Goal: Transaction & Acquisition: Purchase product/service

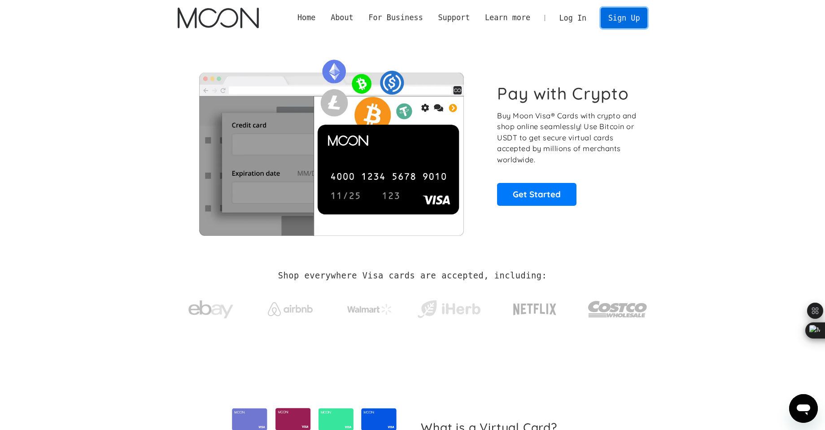
click at [628, 14] on link "Sign Up" at bounding box center [624, 18] width 47 height 20
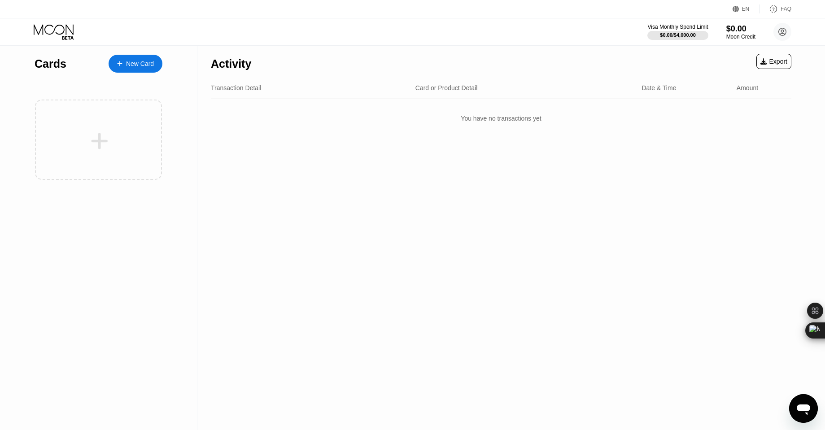
click at [118, 59] on div "New Card" at bounding box center [136, 64] width 54 height 18
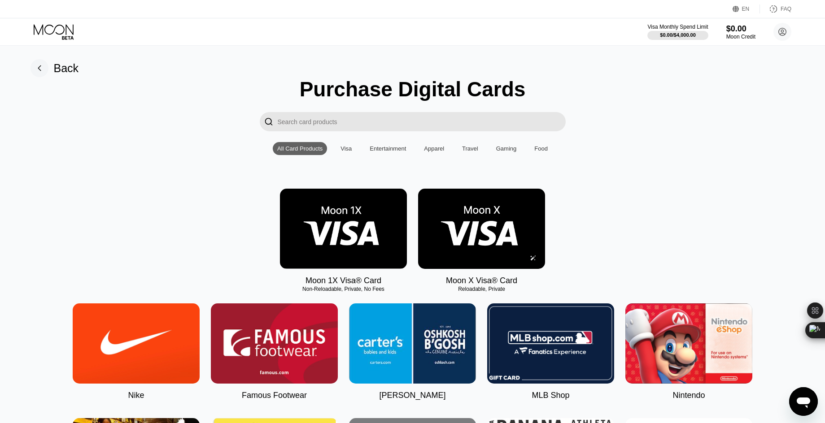
click at [511, 231] on img at bounding box center [481, 229] width 127 height 80
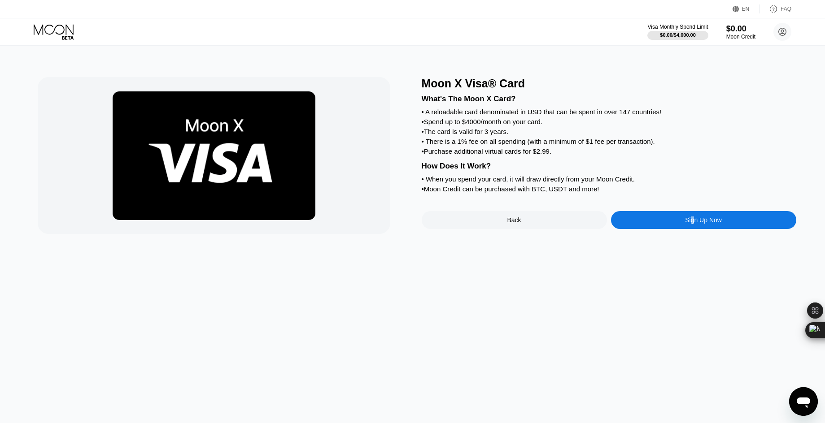
click at [693, 223] on div "Sign Up Now" at bounding box center [703, 220] width 37 height 7
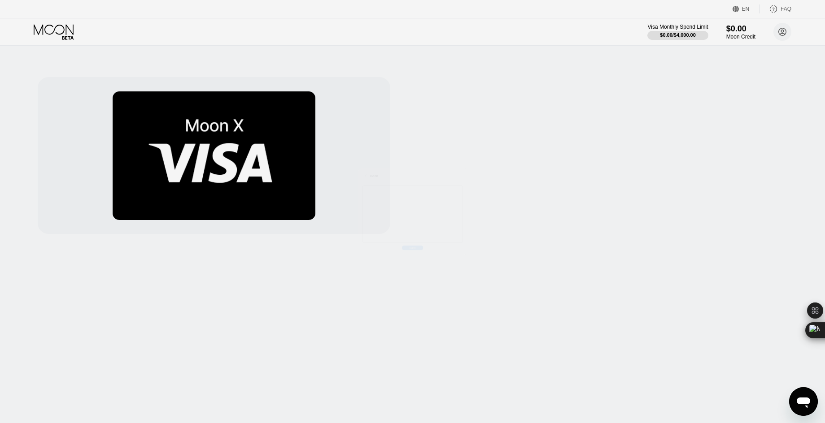
click at [693, 223] on div at bounding box center [416, 215] width 832 height 430
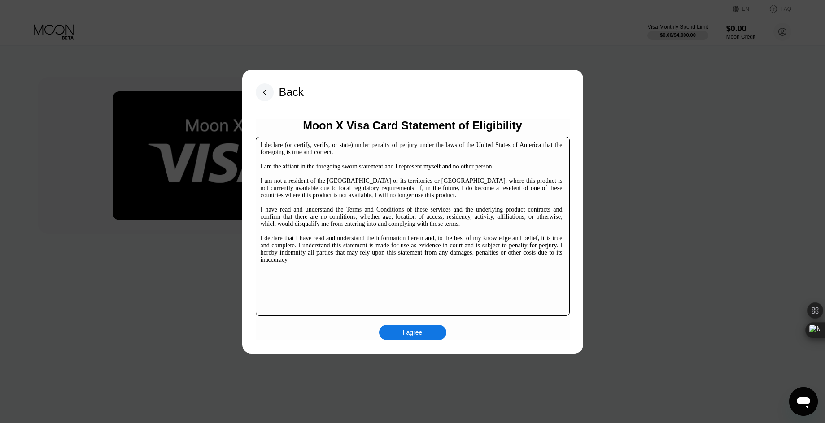
click at [415, 338] on div "I agree" at bounding box center [412, 332] width 67 height 15
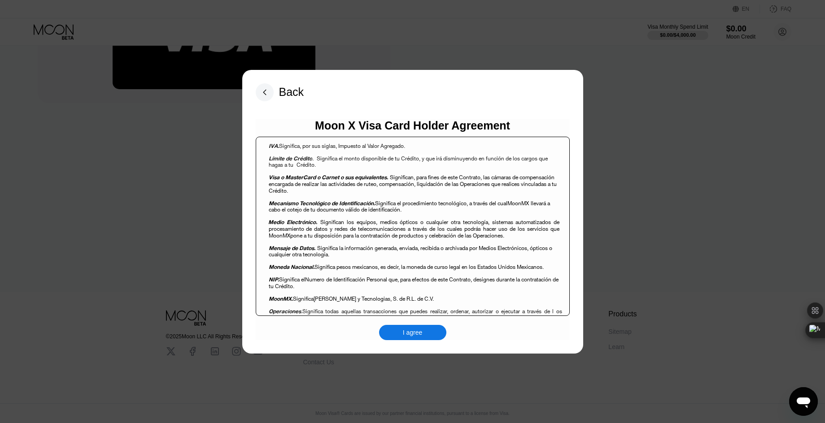
scroll to position [807, 0]
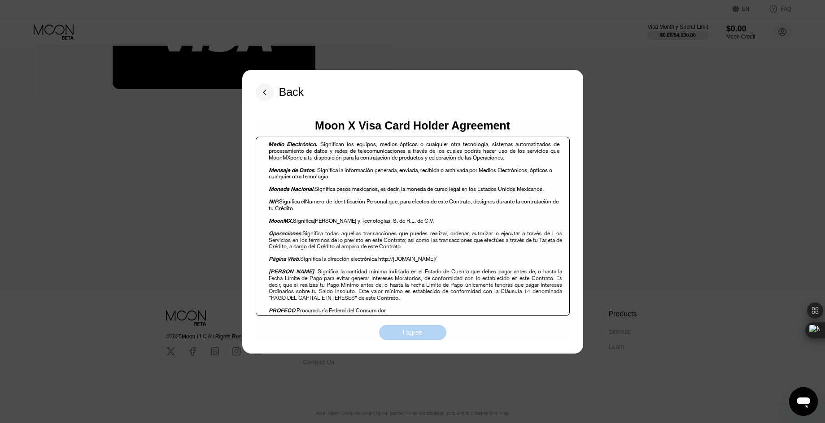
click at [412, 334] on div "I agree" at bounding box center [413, 333] width 20 height 8
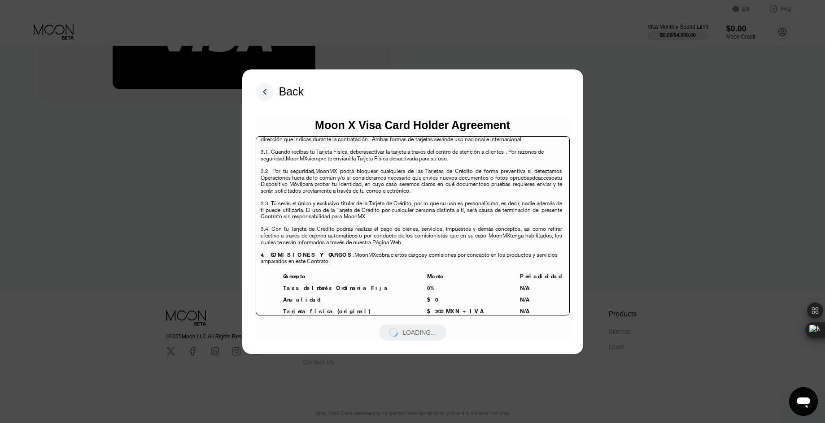
scroll to position [2466, 0]
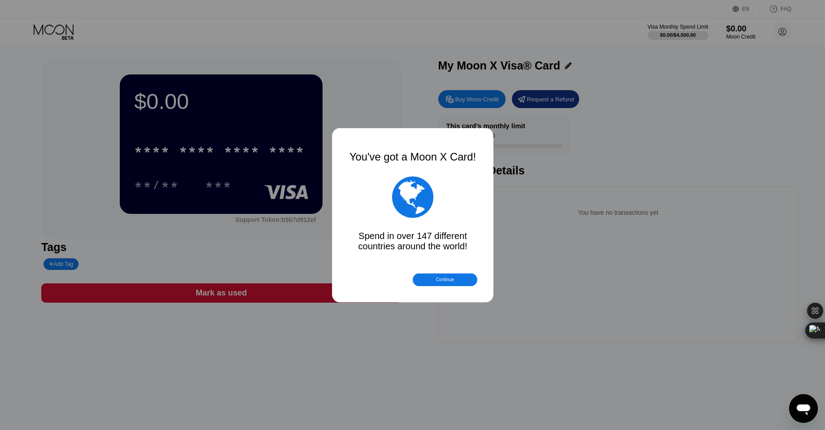
click at [261, 150] on div at bounding box center [416, 215] width 832 height 430
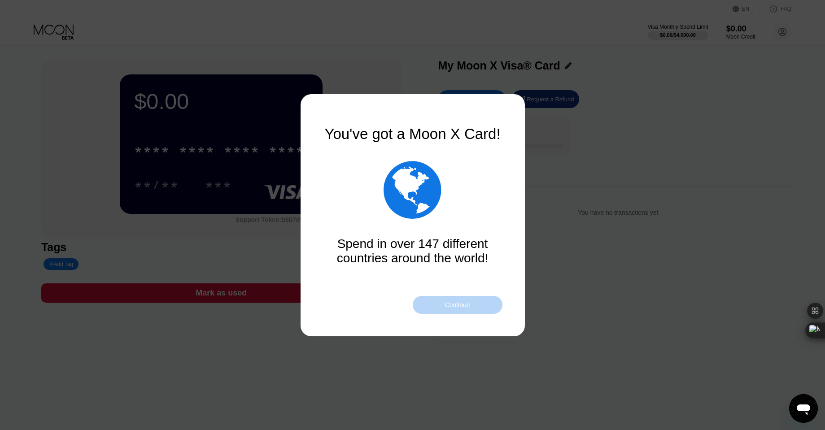
click at [445, 302] on div "Continue" at bounding box center [456, 304] width 25 height 7
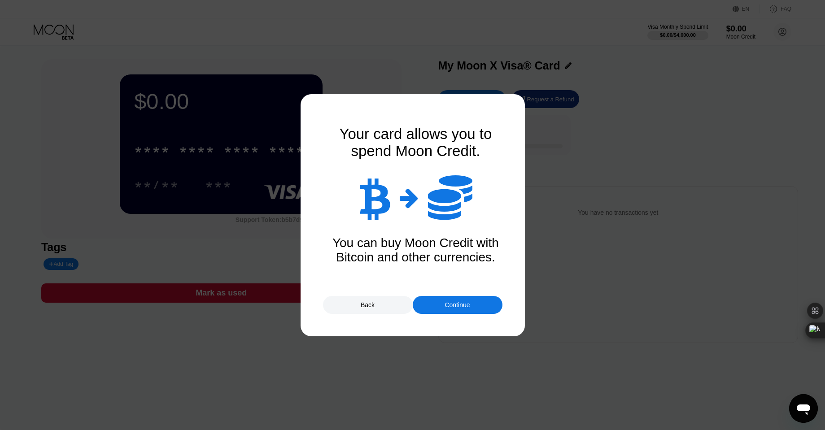
click at [446, 312] on div "Continue" at bounding box center [458, 305] width 90 height 18
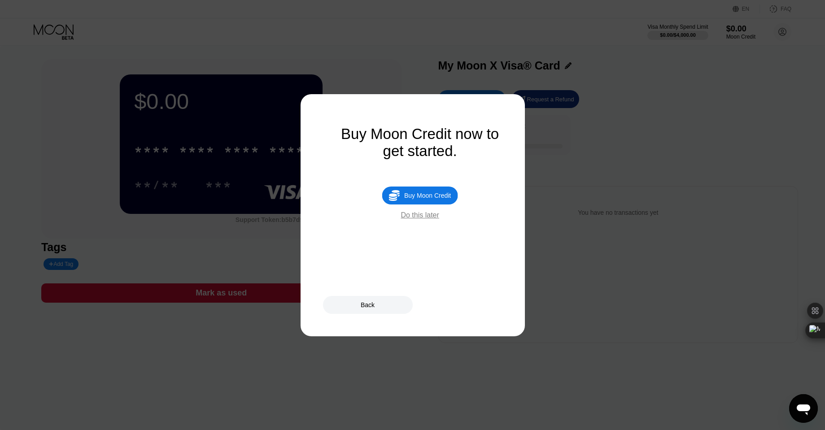
click at [453, 306] on div "Back" at bounding box center [412, 305] width 179 height 18
click at [438, 196] on div "Buy Moon Credit" at bounding box center [419, 195] width 47 height 7
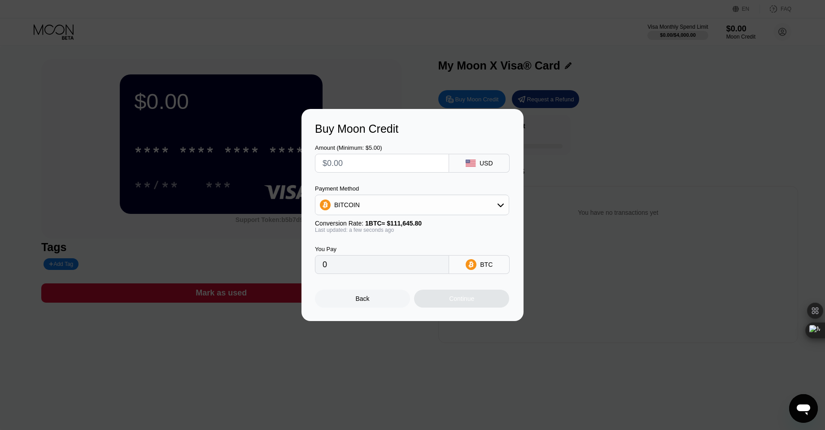
click at [377, 302] on div "Back" at bounding box center [362, 299] width 95 height 18
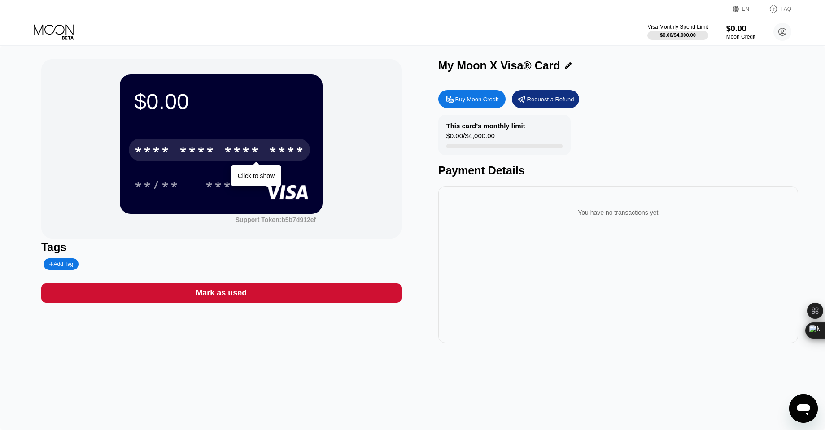
click at [245, 153] on div "* * * *" at bounding box center [242, 151] width 36 height 14
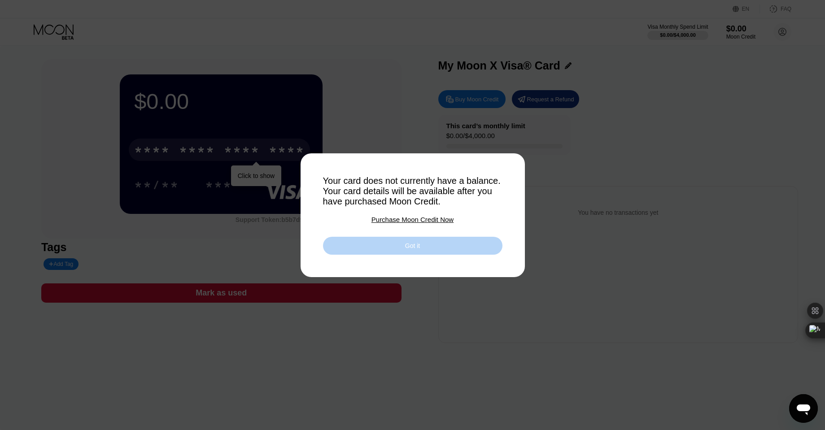
click at [403, 247] on div "Got it" at bounding box center [412, 246] width 179 height 18
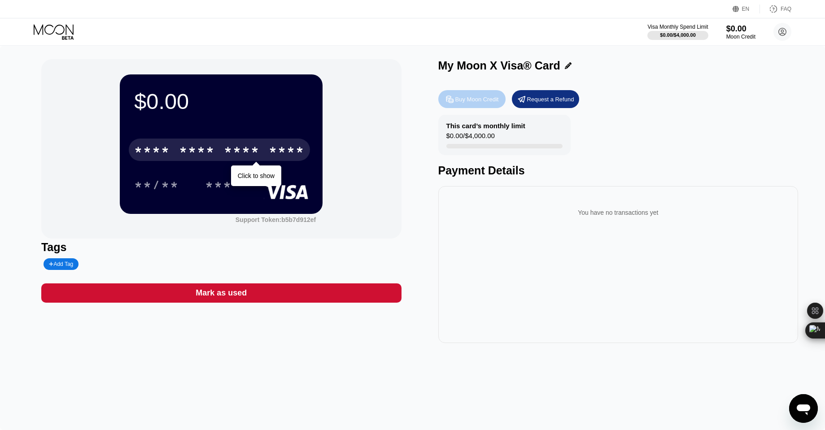
click at [485, 102] on div "Buy Moon Credit" at bounding box center [477, 100] width 44 height 8
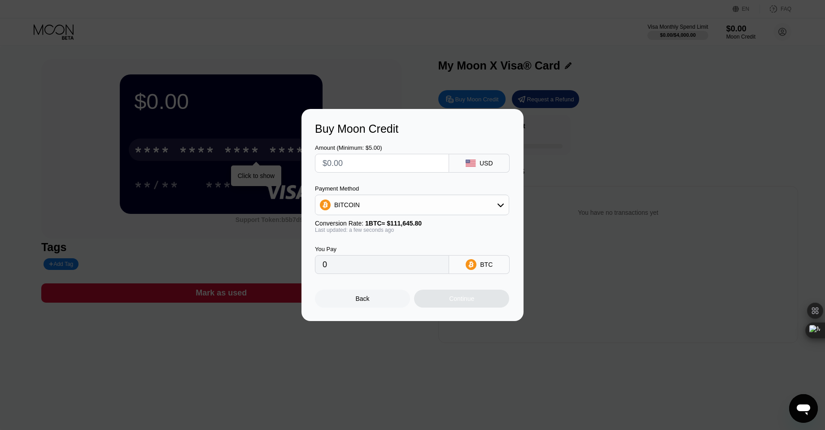
click at [453, 199] on div "BITCOIN" at bounding box center [411, 205] width 193 height 18
click at [381, 248] on span "USDT on TRON" at bounding box center [358, 249] width 45 height 7
type input "0.00"
click at [427, 170] on input "text" at bounding box center [381, 163] width 119 height 18
click at [406, 158] on input "text" at bounding box center [381, 163] width 119 height 18
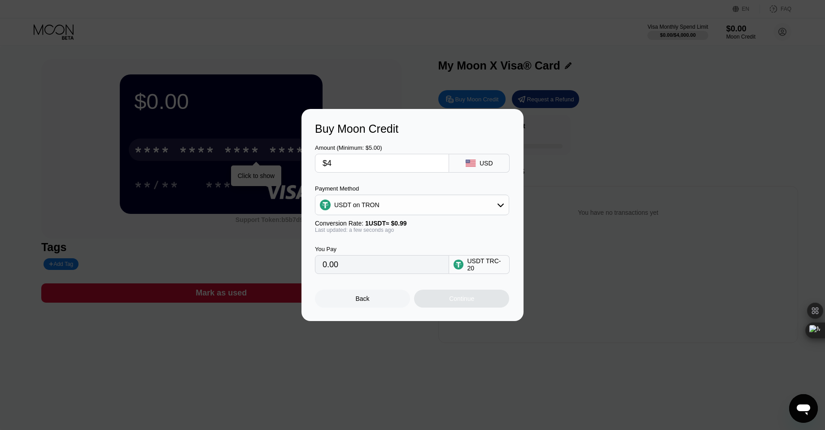
type input "$40"
type input "40.40"
click at [405, 159] on input "$40" at bounding box center [381, 163] width 119 height 18
type input "$4"
type input "4.04"
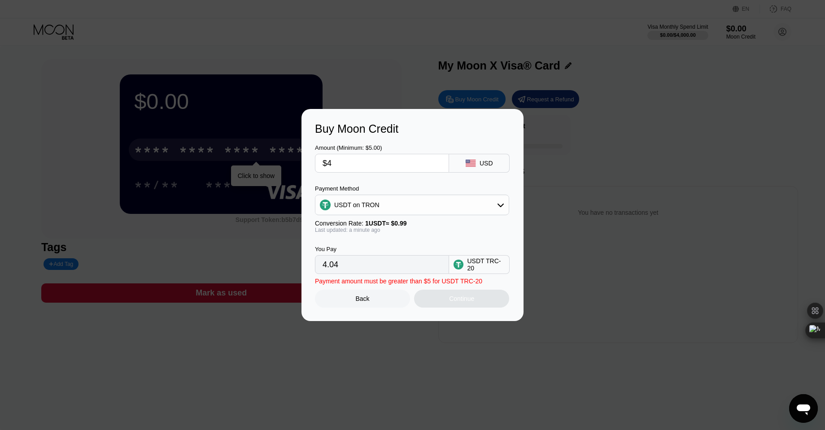
type input "$45"
type input "45.45"
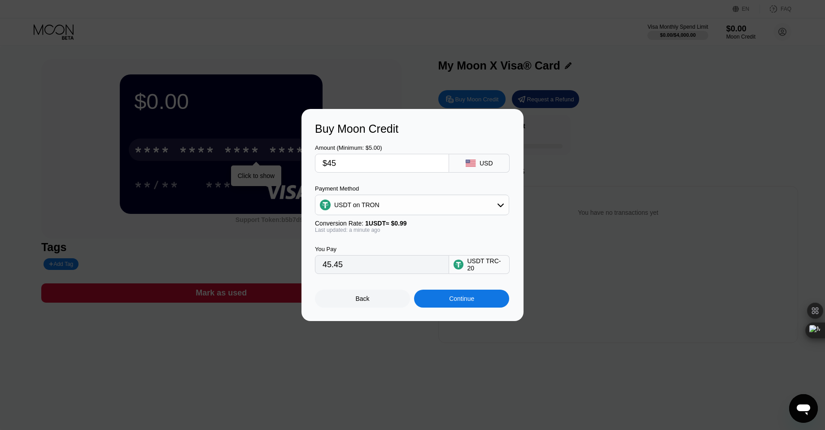
type input "$45"
click at [444, 295] on div "Continue" at bounding box center [461, 299] width 95 height 18
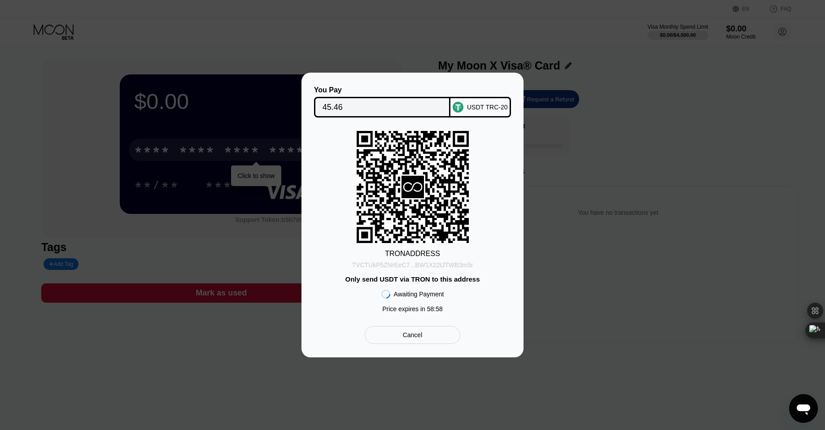
click at [421, 265] on div "TVCTUkP5ZNrEeC7...BW1X22tJTWB3m5r" at bounding box center [412, 264] width 121 height 7
